Goal: Use online tool/utility

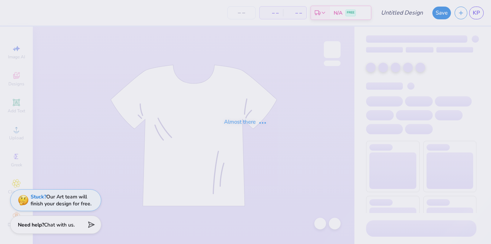
type input "Postcard Hoodie"
type input "12"
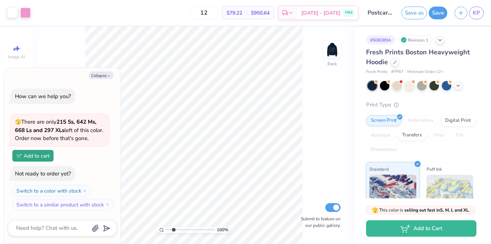
click at [173, 230] on input "range" at bounding box center [190, 229] width 49 height 7
type input "1.22"
click at [168, 229] on input "range" at bounding box center [190, 229] width 49 height 7
click at [99, 76] on button "Collapse" at bounding box center [101, 75] width 24 height 8
type textarea "x"
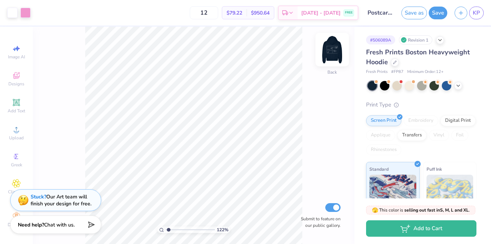
click at [327, 48] on img at bounding box center [332, 49] width 29 height 29
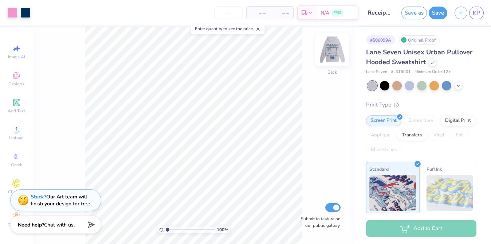
click at [325, 54] on img at bounding box center [332, 49] width 29 height 29
